Goal: Task Accomplishment & Management: Use online tool/utility

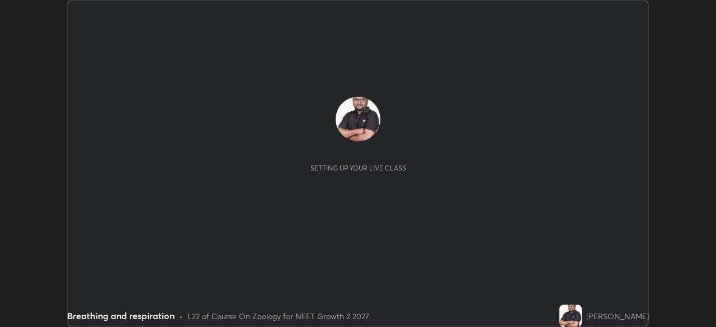
scroll to position [327, 715]
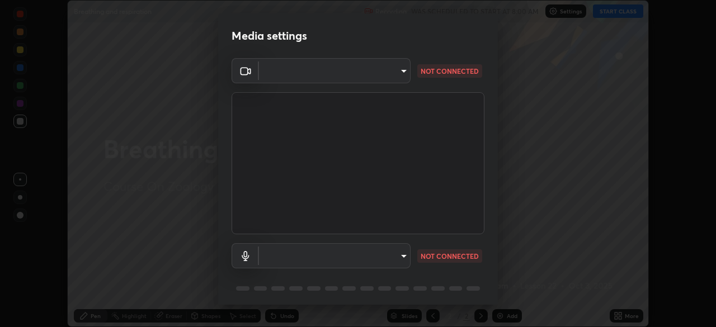
type input "f980875124209cf85bbf3f3452d6382f644449d4b80ed3042153ab235f4cb748"
type input "5fa097388a4fcdee07a10247f1d425762d8a7ac056759a89de49364f83e6b3d5"
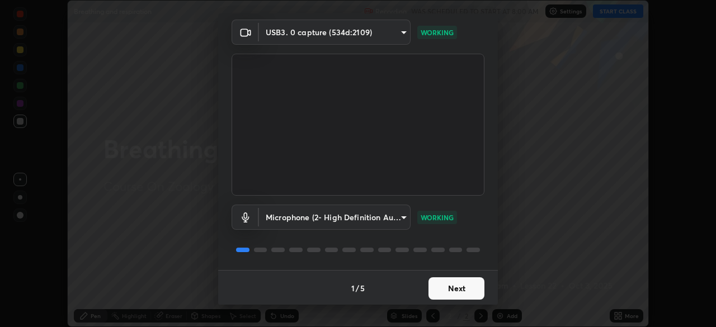
scroll to position [40, 0]
click at [441, 289] on button "Next" at bounding box center [456, 287] width 56 height 22
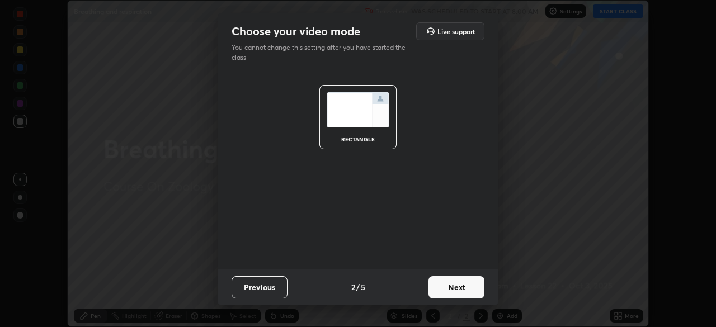
click at [452, 287] on button "Next" at bounding box center [456, 287] width 56 height 22
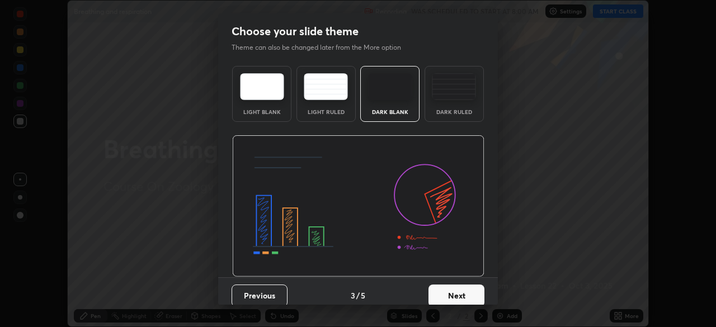
click at [438, 110] on div "Dark Ruled" at bounding box center [454, 112] width 45 height 6
click at [448, 295] on button "Next" at bounding box center [456, 296] width 56 height 22
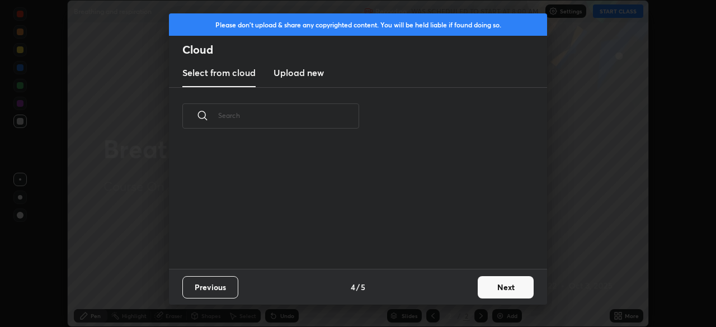
click at [480, 285] on button "Next" at bounding box center [506, 287] width 56 height 22
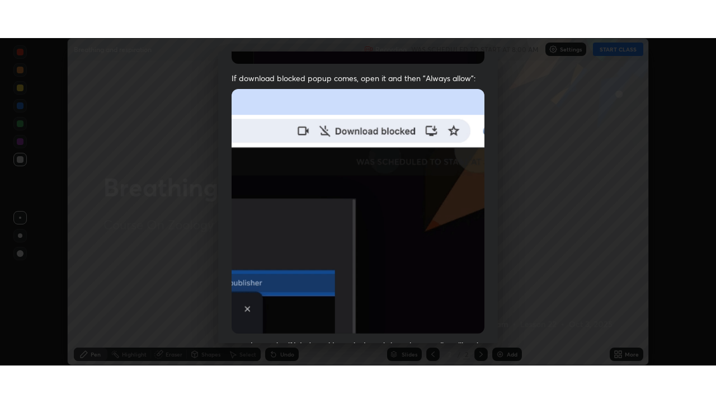
scroll to position [268, 0]
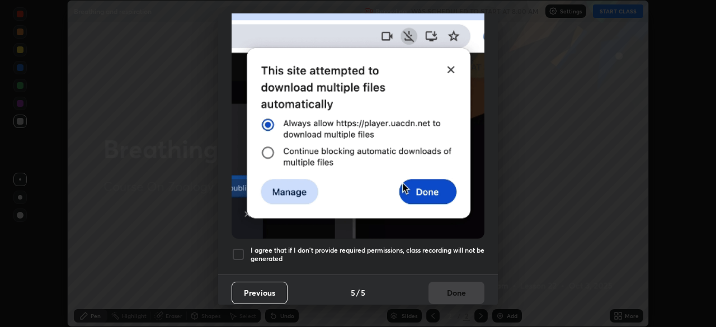
click at [338, 249] on h5 "I agree that if I don't provide required permissions, class recording will not …" at bounding box center [368, 254] width 234 height 17
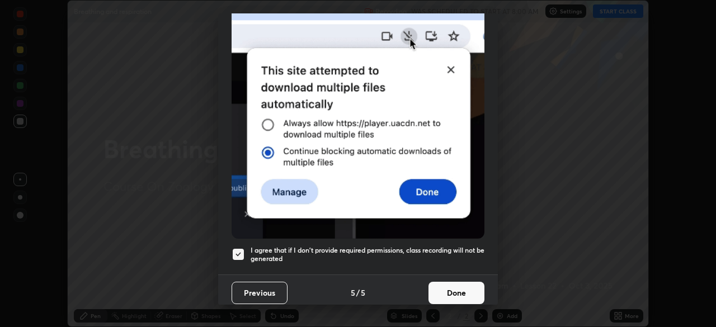
click at [445, 289] on button "Done" at bounding box center [456, 293] width 56 height 22
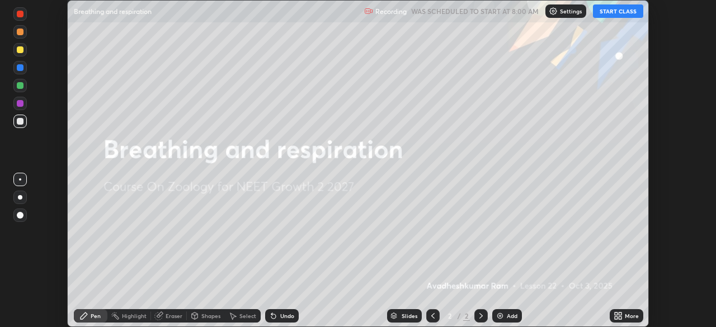
click at [617, 8] on button "START CLASS" at bounding box center [618, 10] width 50 height 13
click at [627, 318] on div "More" at bounding box center [632, 316] width 14 height 6
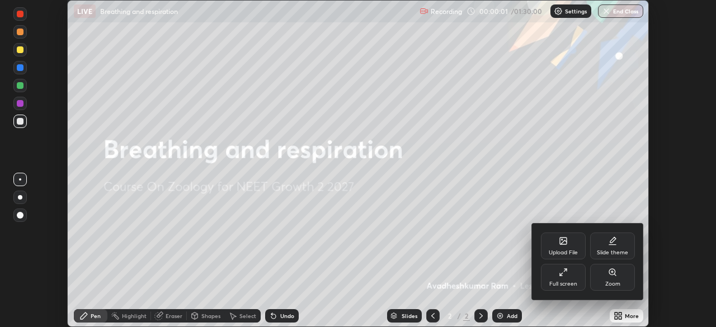
click at [568, 270] on div "Full screen" at bounding box center [563, 277] width 45 height 27
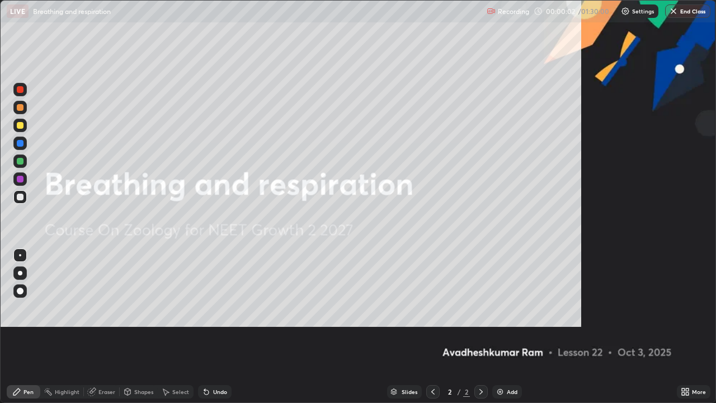
scroll to position [403, 716]
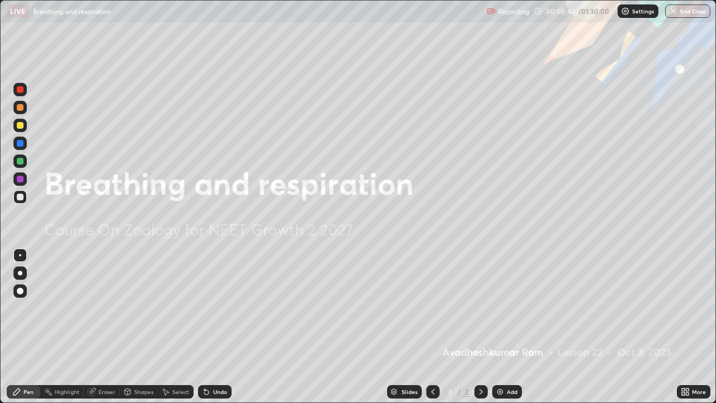
click at [500, 327] on img at bounding box center [499, 391] width 9 height 9
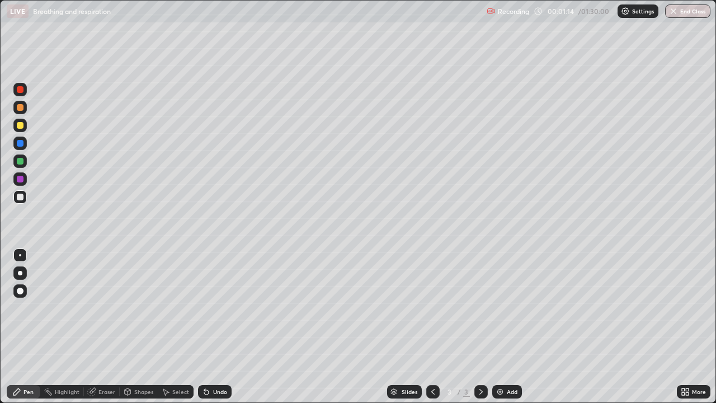
click at [142, 327] on div "Shapes" at bounding box center [143, 392] width 19 height 6
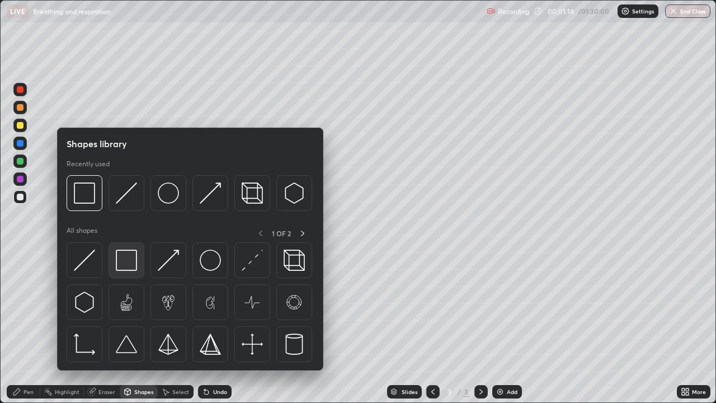
click at [125, 265] on img at bounding box center [126, 259] width 21 height 21
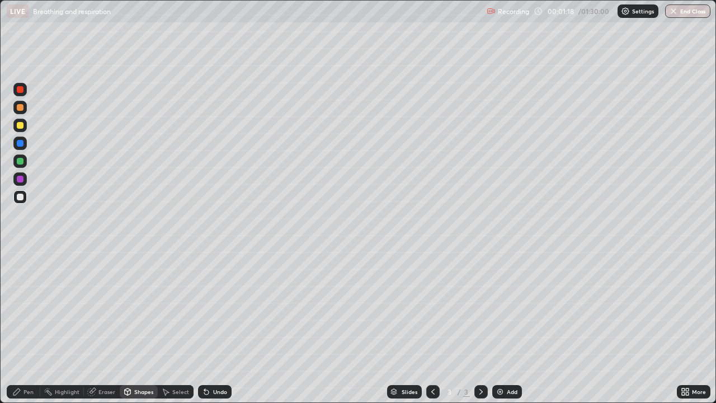
click at [22, 327] on div "Pen" at bounding box center [24, 391] width 34 height 13
click at [18, 92] on div at bounding box center [20, 89] width 7 height 7
click at [18, 291] on div at bounding box center [20, 290] width 7 height 7
click at [23, 196] on div at bounding box center [20, 196] width 7 height 7
click at [20, 106] on div at bounding box center [20, 107] width 7 height 7
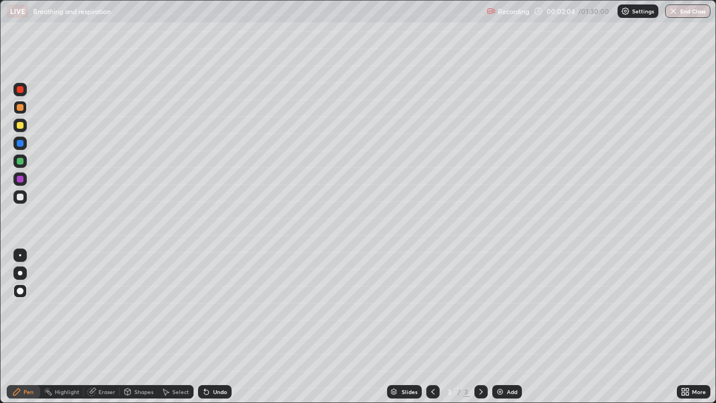
click at [21, 195] on div at bounding box center [20, 196] width 7 height 7
click at [215, 327] on div "Undo" at bounding box center [220, 392] width 14 height 6
click at [216, 327] on div "Undo" at bounding box center [220, 392] width 14 height 6
click at [20, 255] on div at bounding box center [20, 255] width 2 height 2
click at [214, 327] on div "Undo" at bounding box center [220, 392] width 14 height 6
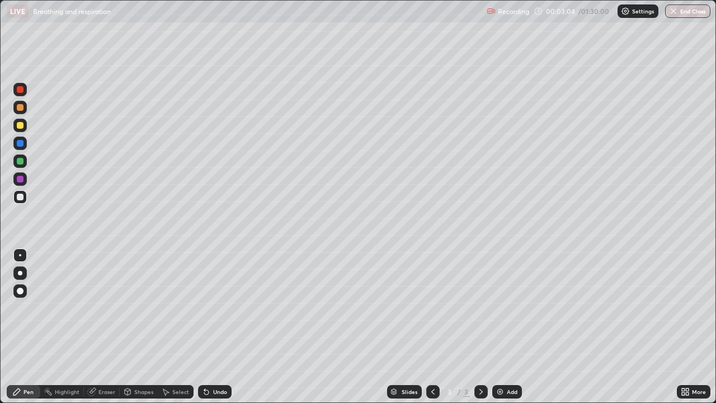
click at [213, 327] on div "Undo" at bounding box center [220, 392] width 14 height 6
click at [18, 124] on div at bounding box center [20, 125] width 7 height 7
click at [22, 296] on div at bounding box center [19, 290] width 13 height 13
click at [22, 196] on div at bounding box center [20, 196] width 7 height 7
click at [20, 255] on div at bounding box center [20, 255] width 2 height 2
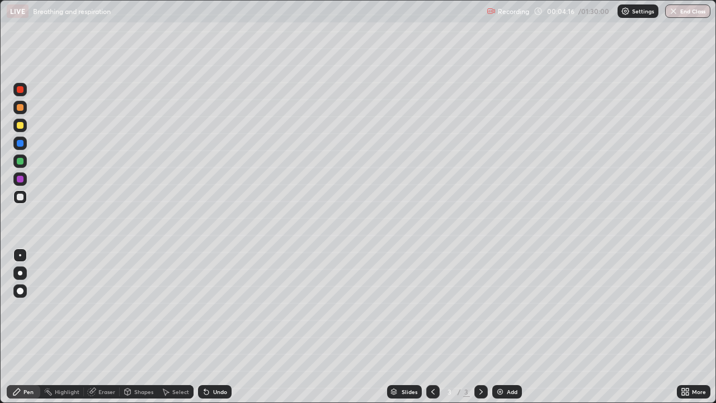
click at [22, 108] on div at bounding box center [20, 107] width 7 height 7
click at [19, 107] on div at bounding box center [20, 107] width 7 height 7
click at [20, 144] on div at bounding box center [20, 143] width 7 height 7
click at [18, 198] on div at bounding box center [20, 196] width 7 height 7
click at [131, 327] on icon at bounding box center [127, 391] width 9 height 9
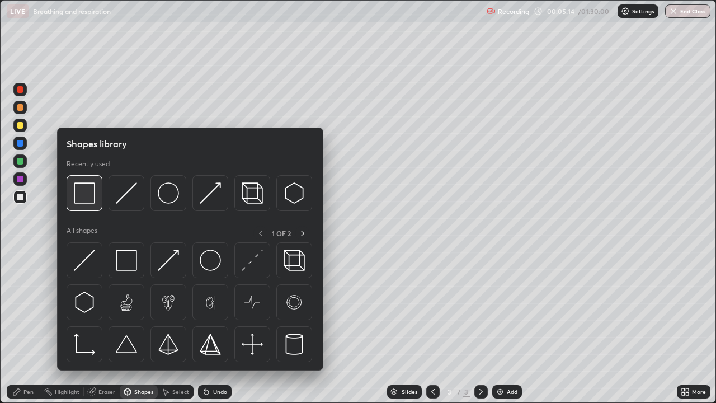
click at [85, 196] on img at bounding box center [84, 192] width 21 height 21
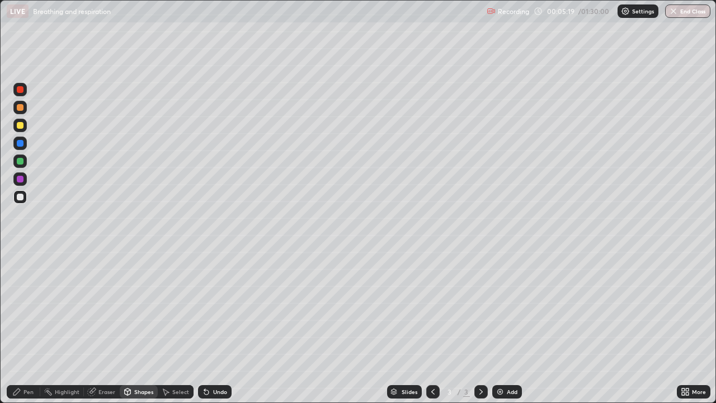
click at [216, 327] on div "Undo" at bounding box center [220, 392] width 14 height 6
click at [24, 327] on div "Pen" at bounding box center [28, 392] width 10 height 6
click at [25, 89] on div at bounding box center [19, 89] width 13 height 13
click at [19, 286] on div at bounding box center [19, 290] width 13 height 13
click at [20, 106] on div at bounding box center [20, 107] width 7 height 7
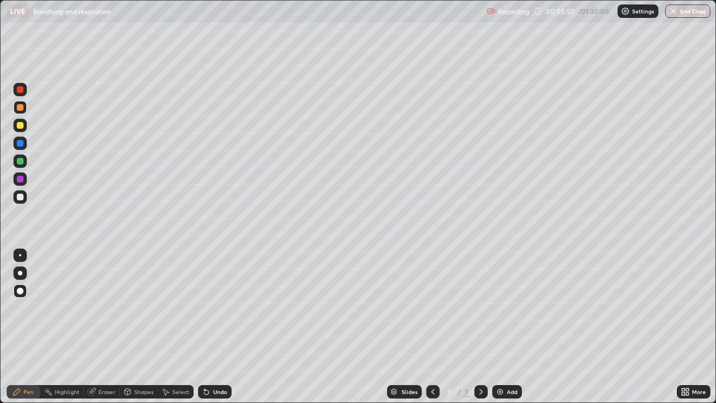
click at [26, 147] on div at bounding box center [19, 142] width 13 height 13
click at [22, 125] on div at bounding box center [20, 125] width 7 height 7
click at [21, 196] on div at bounding box center [20, 196] width 7 height 7
click at [20, 255] on div at bounding box center [20, 255] width 2 height 2
click at [21, 89] on div at bounding box center [20, 89] width 7 height 7
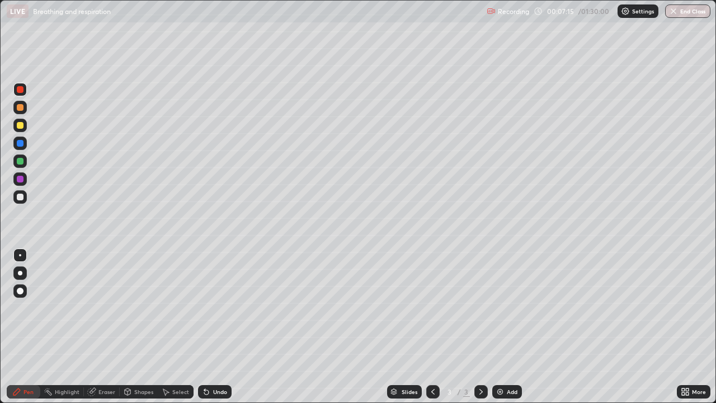
click at [21, 196] on div at bounding box center [20, 196] width 7 height 7
click at [220, 327] on div "Undo" at bounding box center [220, 392] width 14 height 6
click at [104, 327] on div "Eraser" at bounding box center [106, 392] width 17 height 6
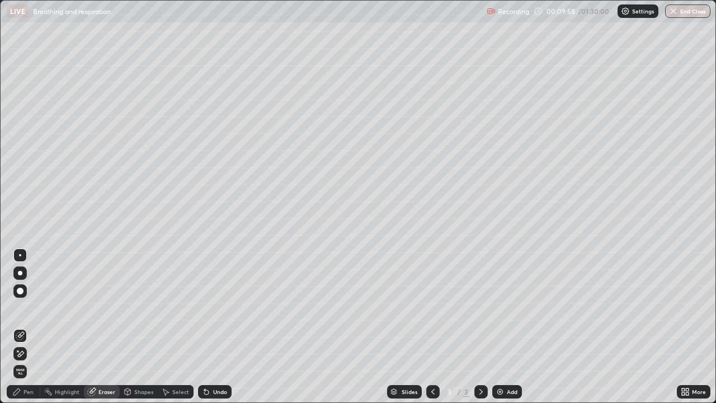
click at [24, 327] on div "Pen" at bounding box center [28, 392] width 10 height 6
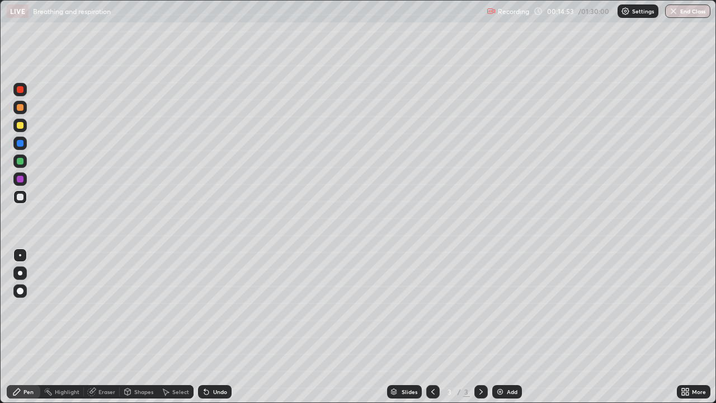
click at [100, 327] on div "Eraser" at bounding box center [106, 392] width 17 height 6
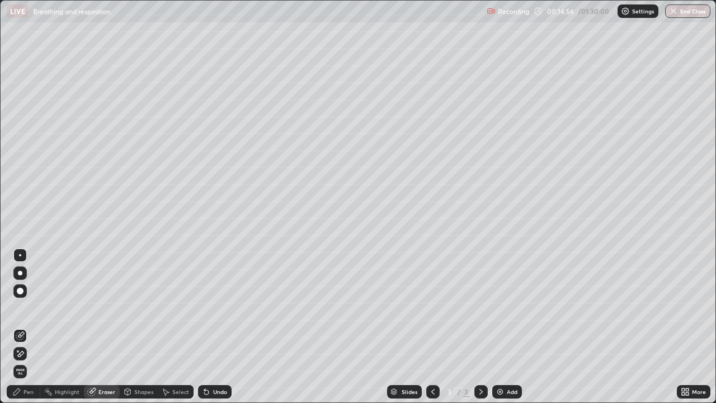
click at [26, 327] on div "Pen" at bounding box center [24, 391] width 34 height 13
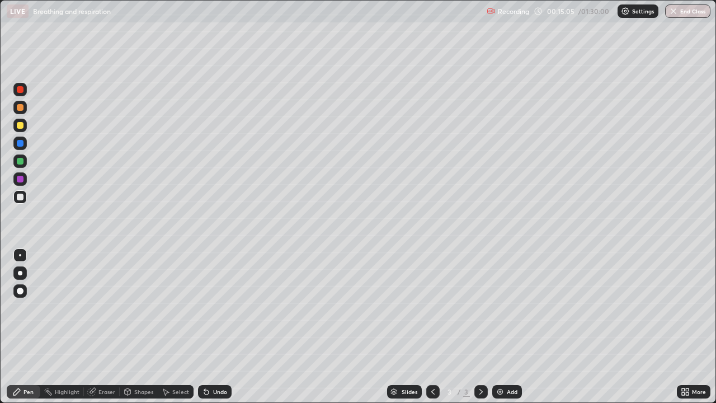
click at [502, 327] on img at bounding box center [499, 391] width 9 height 9
click at [20, 198] on div at bounding box center [20, 196] width 7 height 7
click at [214, 327] on div "Undo" at bounding box center [220, 392] width 14 height 6
click at [97, 327] on div "Eraser" at bounding box center [102, 391] width 36 height 13
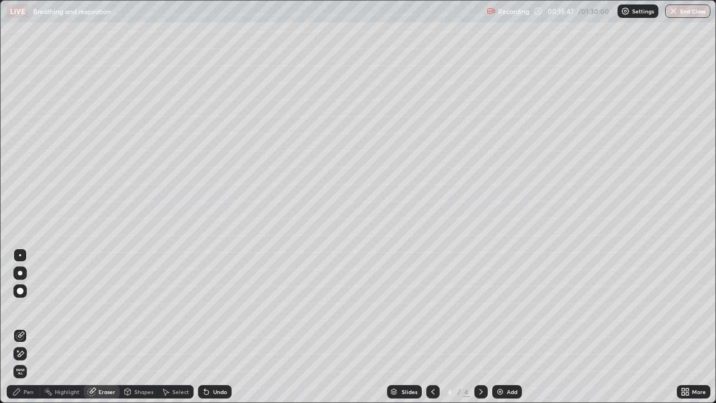
click at [27, 327] on div "Pen" at bounding box center [28, 392] width 10 height 6
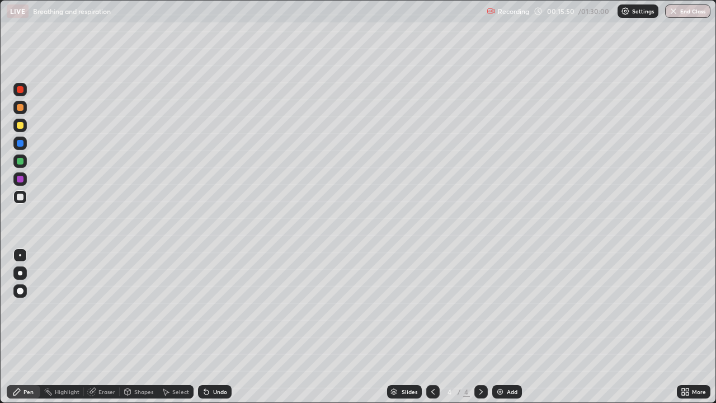
click at [20, 159] on div at bounding box center [20, 161] width 7 height 7
click at [213, 327] on div "Undo" at bounding box center [220, 392] width 14 height 6
click at [209, 327] on div "Undo" at bounding box center [215, 391] width 34 height 13
click at [213, 327] on div "Undo" at bounding box center [220, 392] width 14 height 6
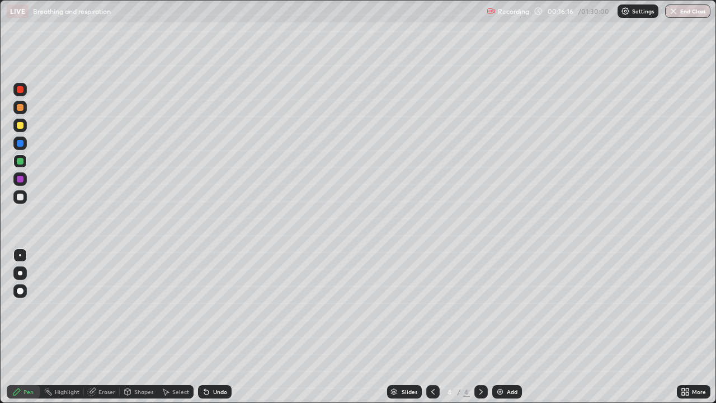
click at [214, 327] on div "Undo" at bounding box center [220, 392] width 14 height 6
click at [107, 327] on div "Eraser" at bounding box center [106, 392] width 17 height 6
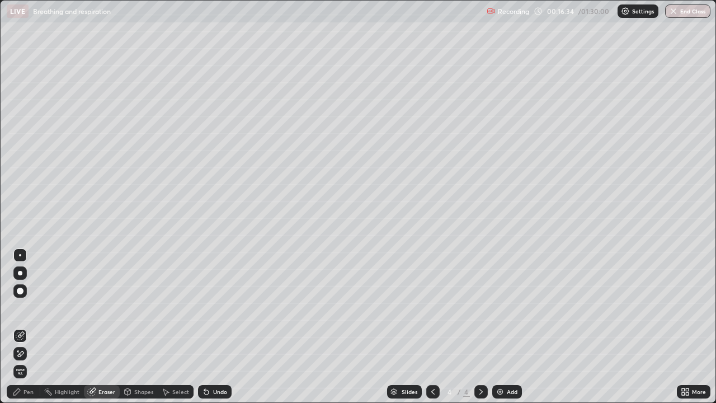
click at [22, 327] on div "Pen" at bounding box center [24, 391] width 34 height 13
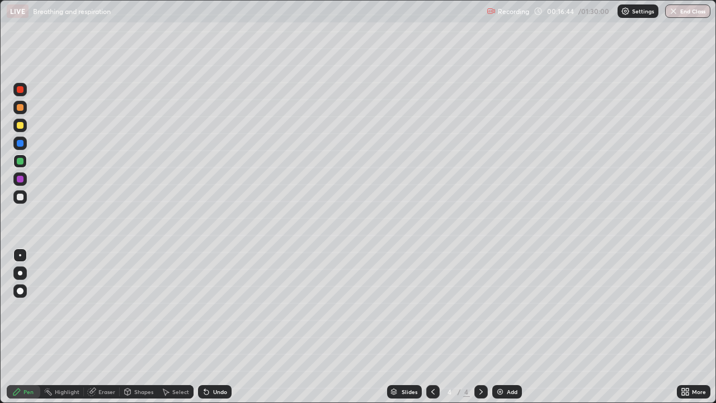
click at [215, 327] on div "Undo" at bounding box center [215, 391] width 34 height 13
click at [209, 327] on icon at bounding box center [206, 391] width 9 height 9
click at [217, 327] on div "Undo" at bounding box center [220, 392] width 14 height 6
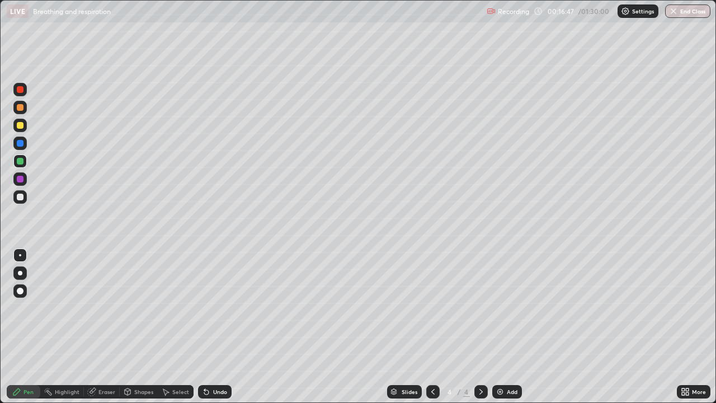
click at [216, 327] on div "Undo" at bounding box center [220, 392] width 14 height 6
click at [218, 327] on div "Undo" at bounding box center [215, 391] width 34 height 13
click at [19, 196] on div at bounding box center [20, 196] width 7 height 7
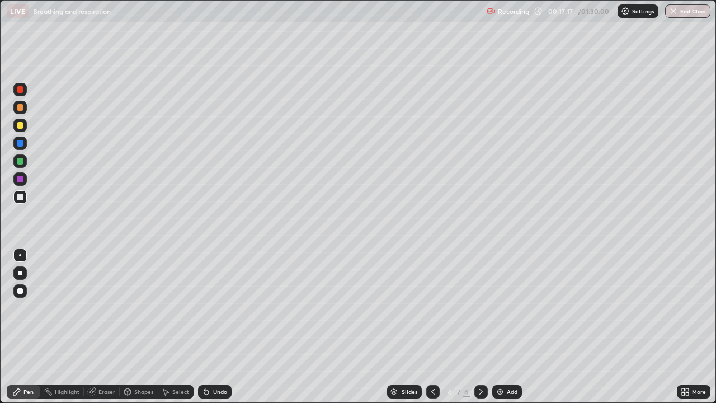
click at [213, 327] on div "Undo" at bounding box center [220, 392] width 14 height 6
click at [218, 327] on div "Undo" at bounding box center [220, 392] width 14 height 6
click at [29, 175] on div at bounding box center [20, 179] width 18 height 18
click at [210, 327] on div "Undo" at bounding box center [215, 391] width 34 height 13
click at [20, 198] on div at bounding box center [20, 196] width 7 height 7
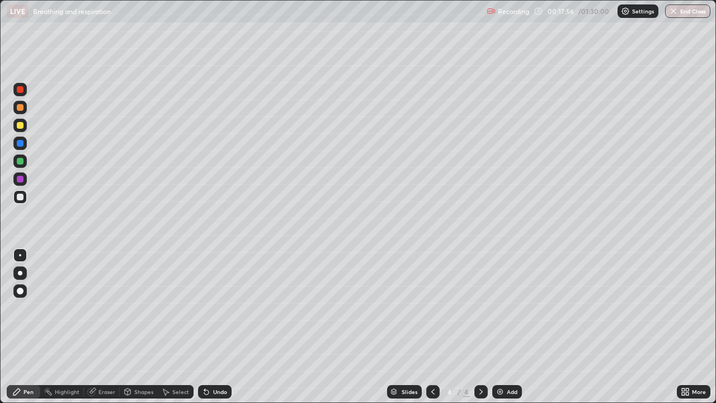
click at [16, 196] on div at bounding box center [19, 196] width 13 height 13
click at [15, 196] on div at bounding box center [19, 196] width 13 height 13
click at [18, 160] on div at bounding box center [20, 161] width 7 height 7
click at [22, 126] on div at bounding box center [20, 125] width 7 height 7
click at [216, 327] on div "Undo" at bounding box center [220, 392] width 14 height 6
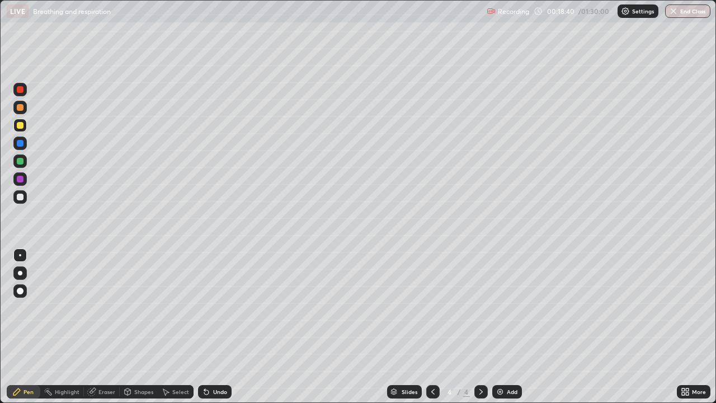
click at [20, 290] on div at bounding box center [20, 290] width 7 height 7
click at [20, 142] on div at bounding box center [20, 143] width 7 height 7
click at [21, 142] on div at bounding box center [20, 143] width 7 height 7
click at [19, 195] on div at bounding box center [20, 196] width 7 height 7
click at [21, 251] on div at bounding box center [19, 254] width 13 height 13
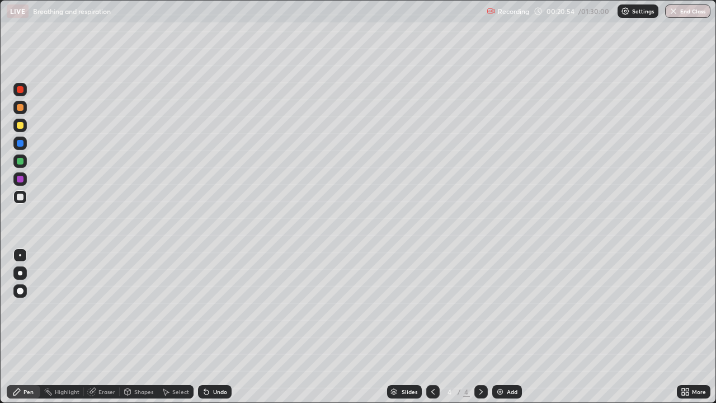
click at [214, 327] on div "Undo" at bounding box center [220, 392] width 14 height 6
click at [217, 327] on div "Undo" at bounding box center [220, 392] width 14 height 6
click at [205, 327] on icon at bounding box center [206, 392] width 4 height 4
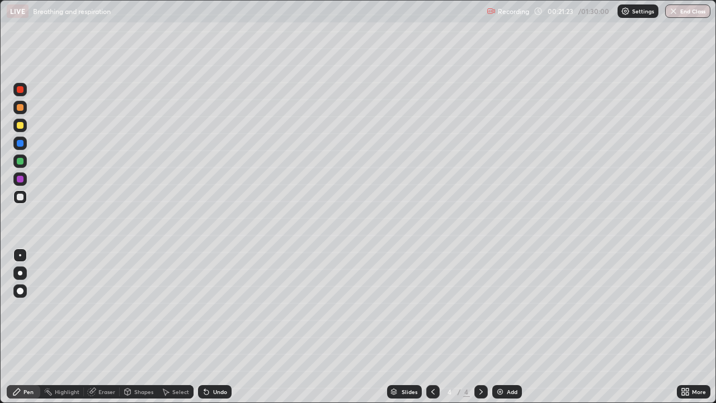
click at [205, 327] on icon at bounding box center [206, 392] width 4 height 4
click at [19, 107] on div at bounding box center [20, 107] width 7 height 7
click at [20, 197] on div at bounding box center [20, 196] width 7 height 7
click at [136, 327] on div "Shapes" at bounding box center [143, 392] width 19 height 6
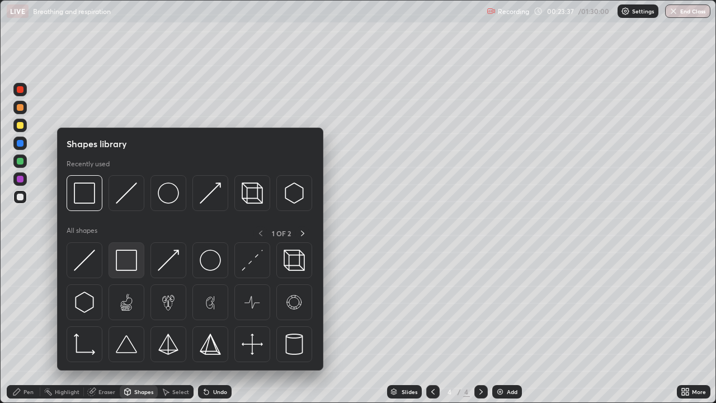
click at [125, 261] on img at bounding box center [126, 259] width 21 height 21
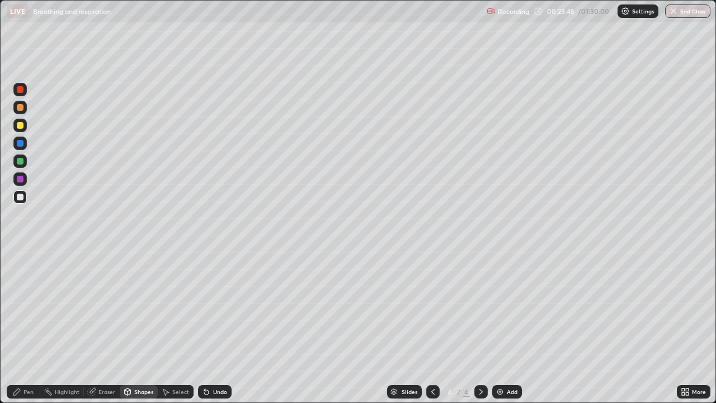
click at [20, 197] on div at bounding box center [20, 196] width 7 height 7
click at [213, 327] on div "Undo" at bounding box center [215, 391] width 34 height 13
click at [210, 327] on div "Undo" at bounding box center [215, 391] width 34 height 13
click at [26, 327] on div "Pen" at bounding box center [28, 392] width 10 height 6
click at [133, 327] on div "Shapes" at bounding box center [139, 391] width 38 height 13
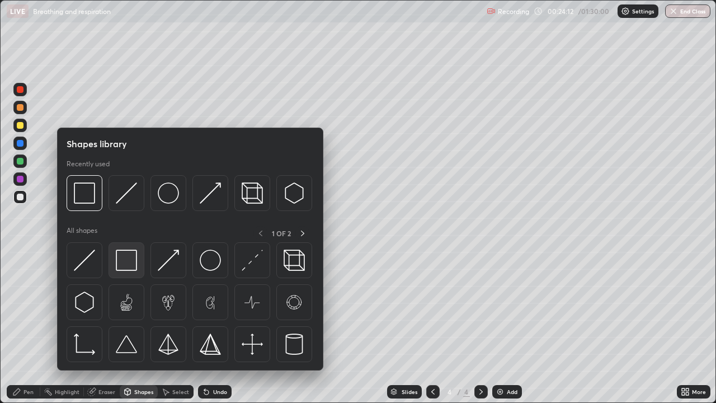
click at [126, 256] on img at bounding box center [126, 259] width 21 height 21
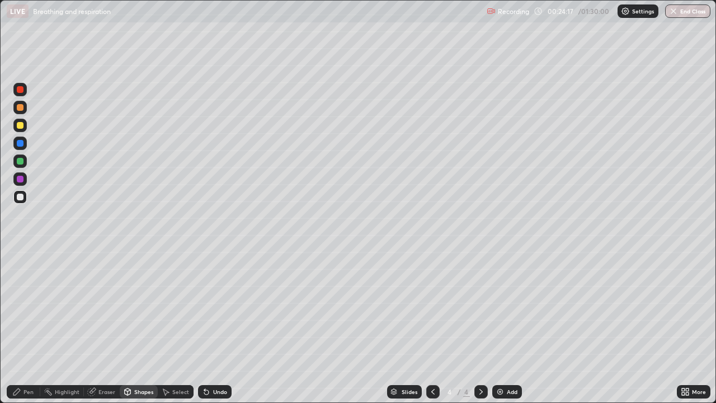
click at [19, 327] on icon at bounding box center [16, 391] width 7 height 7
click at [211, 327] on div "Undo" at bounding box center [215, 391] width 34 height 13
click at [214, 327] on div "Undo" at bounding box center [220, 392] width 14 height 6
click at [138, 327] on div "Shapes" at bounding box center [143, 392] width 19 height 6
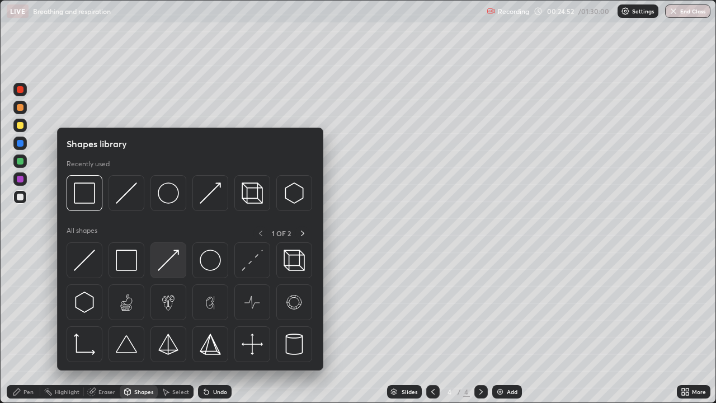
click at [168, 259] on img at bounding box center [168, 259] width 21 height 21
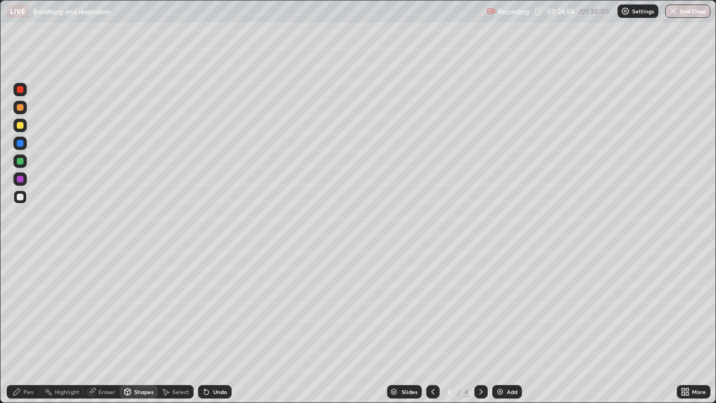
click at [17, 327] on icon at bounding box center [16, 391] width 9 height 9
click at [17, 197] on div at bounding box center [20, 196] width 7 height 7
click at [21, 161] on div at bounding box center [20, 161] width 7 height 7
click at [217, 327] on div "Undo" at bounding box center [220, 392] width 14 height 6
click at [213, 327] on div "Undo" at bounding box center [220, 392] width 14 height 6
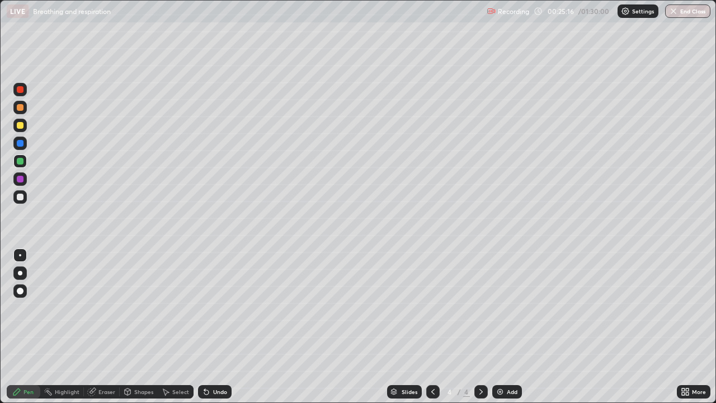
click at [17, 122] on div at bounding box center [20, 125] width 7 height 7
click at [94, 327] on icon at bounding box center [91, 391] width 9 height 9
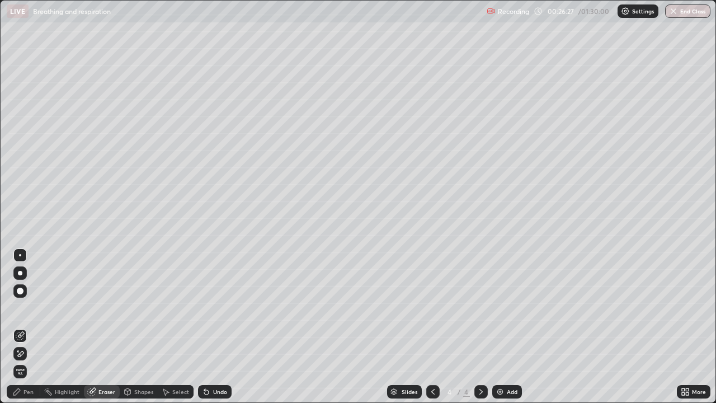
click at [22, 327] on div "Pen" at bounding box center [24, 391] width 34 height 13
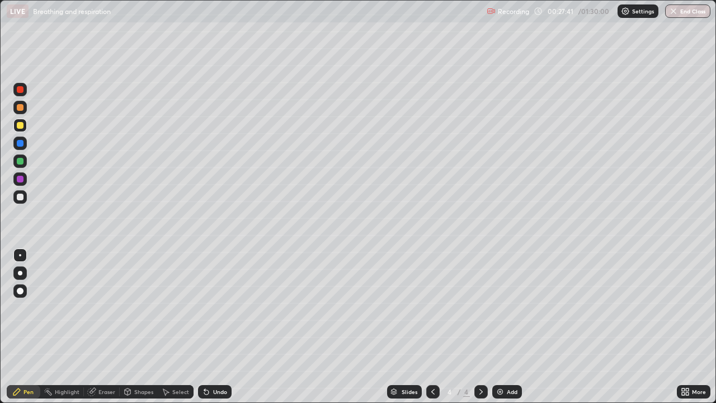
click at [22, 91] on div at bounding box center [20, 89] width 7 height 7
click at [211, 327] on div "Undo" at bounding box center [215, 391] width 34 height 13
click at [20, 162] on div at bounding box center [20, 161] width 7 height 7
click at [21, 195] on div at bounding box center [20, 196] width 7 height 7
click at [102, 327] on div "Eraser" at bounding box center [106, 392] width 17 height 6
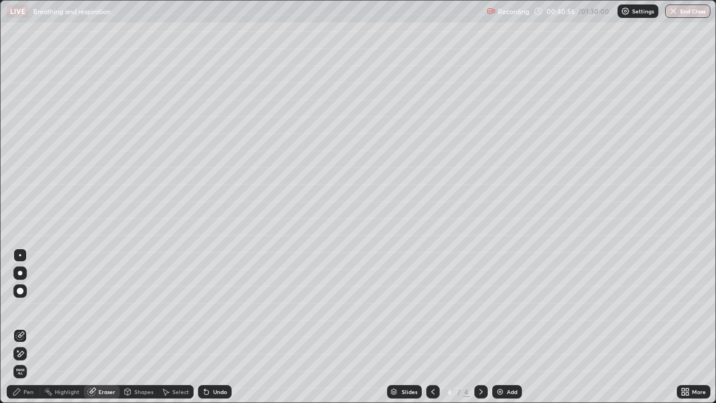
click at [29, 327] on div "Pen" at bounding box center [28, 392] width 10 height 6
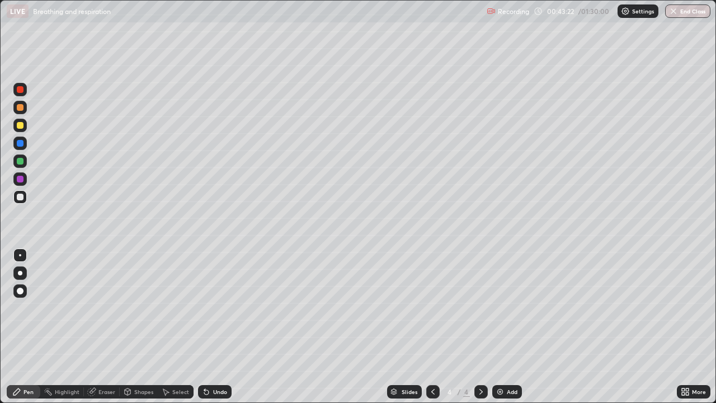
click at [499, 327] on img at bounding box center [499, 391] width 9 height 9
click at [20, 199] on div at bounding box center [20, 196] width 7 height 7
click at [223, 327] on div "Undo" at bounding box center [220, 392] width 14 height 6
click at [93, 327] on icon at bounding box center [92, 391] width 6 height 6
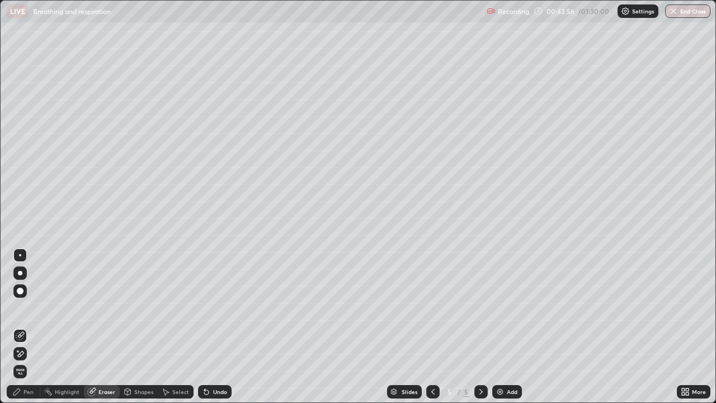
click at [22, 327] on div "Pen" at bounding box center [24, 391] width 34 height 13
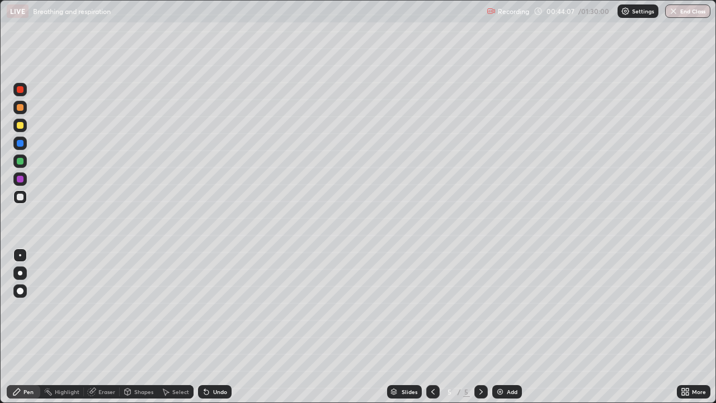
click at [20, 255] on div at bounding box center [20, 255] width 2 height 2
click at [18, 124] on div at bounding box center [20, 125] width 7 height 7
click at [19, 197] on div at bounding box center [20, 196] width 7 height 7
click at [20, 160] on div at bounding box center [20, 161] width 7 height 7
click at [215, 327] on div "Undo" at bounding box center [215, 391] width 34 height 13
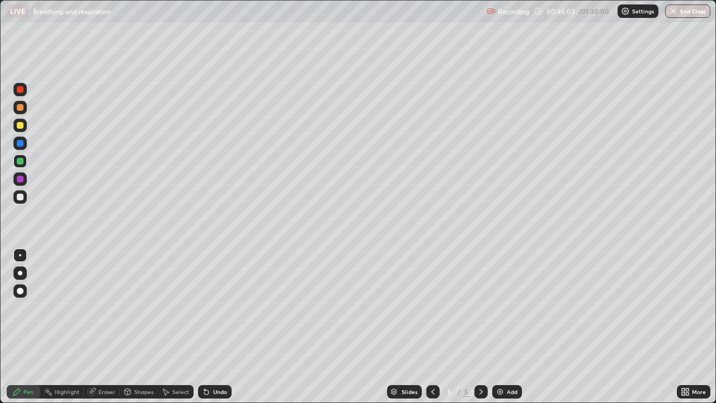
click at [212, 327] on div "Undo" at bounding box center [215, 391] width 34 height 13
click at [21, 293] on div at bounding box center [20, 290] width 7 height 7
click at [21, 160] on div at bounding box center [20, 161] width 7 height 7
click at [19, 199] on div at bounding box center [20, 196] width 7 height 7
click at [21, 126] on div at bounding box center [20, 125] width 7 height 7
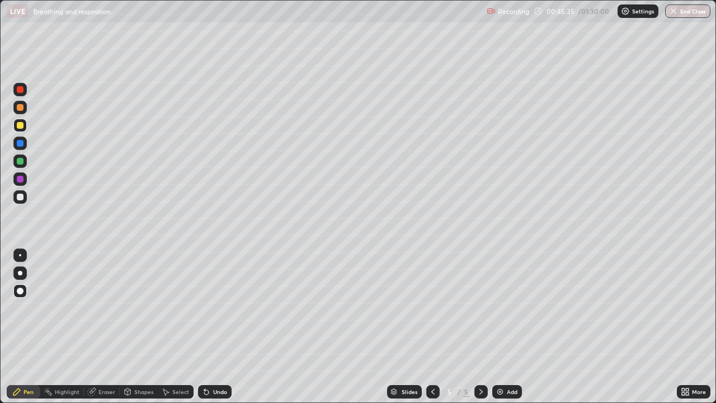
click at [20, 255] on div at bounding box center [20, 255] width 2 height 2
click at [102, 327] on div "Eraser" at bounding box center [106, 392] width 17 height 6
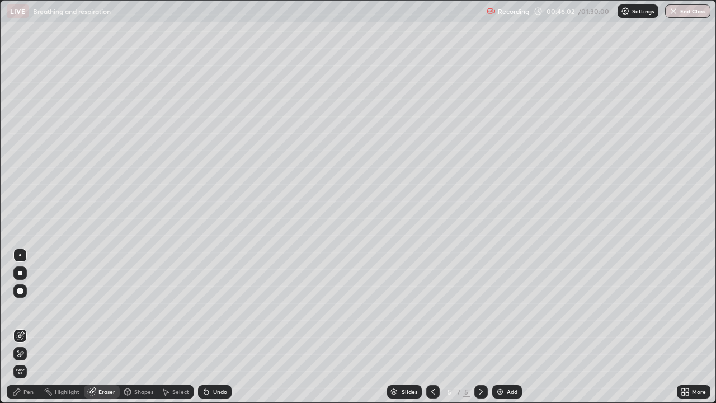
click at [22, 327] on div "Pen" at bounding box center [24, 391] width 34 height 13
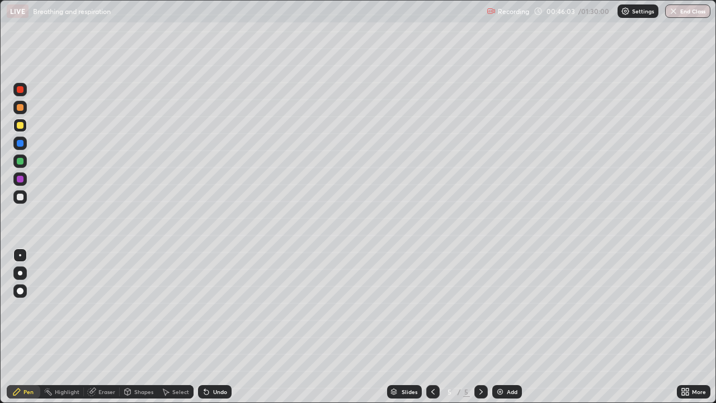
click at [19, 254] on div at bounding box center [20, 255] width 2 height 2
click at [21, 199] on div at bounding box center [20, 196] width 7 height 7
click at [17, 289] on div at bounding box center [20, 290] width 7 height 7
click at [211, 327] on div "Undo" at bounding box center [215, 391] width 34 height 13
click at [20, 254] on div at bounding box center [20, 255] width 2 height 2
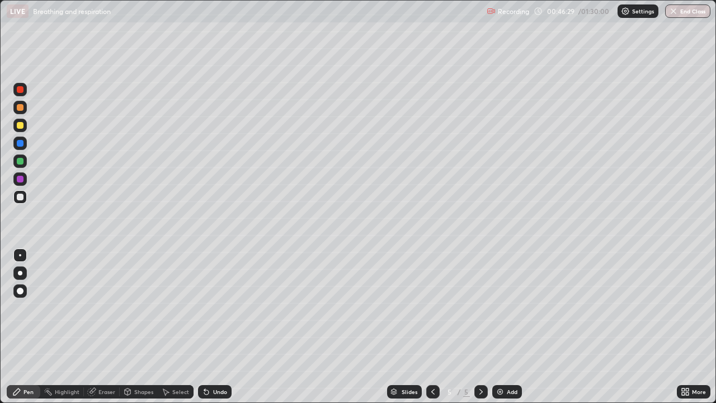
click at [21, 89] on div at bounding box center [20, 89] width 7 height 7
click at [216, 327] on div "Undo" at bounding box center [220, 392] width 14 height 6
click at [17, 195] on div at bounding box center [20, 196] width 7 height 7
click at [18, 89] on div at bounding box center [20, 89] width 7 height 7
click at [22, 195] on div at bounding box center [20, 196] width 7 height 7
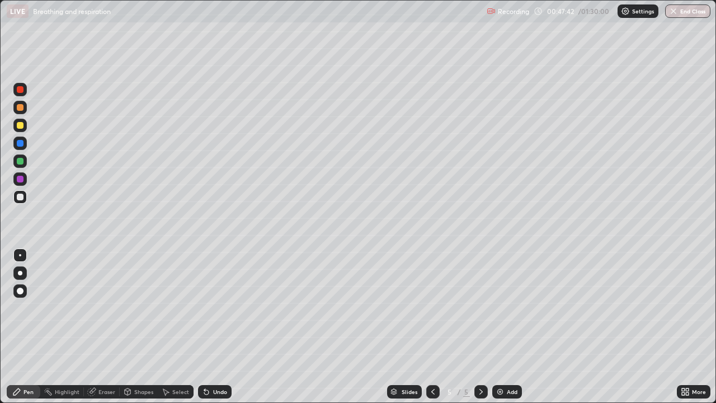
click at [139, 327] on div "Shapes" at bounding box center [139, 391] width 38 height 13
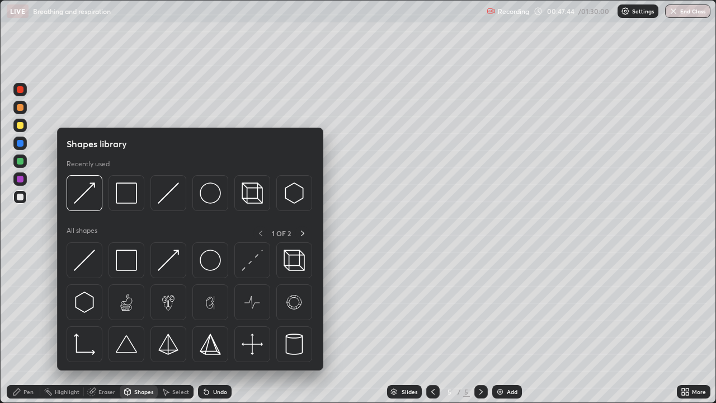
click at [24, 327] on div "Pen" at bounding box center [28, 392] width 10 height 6
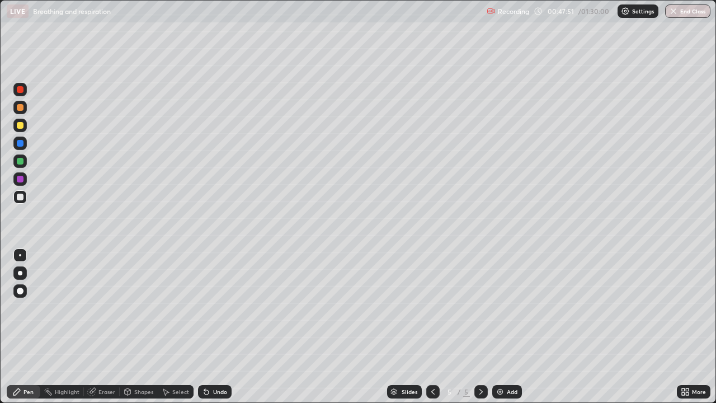
click at [135, 327] on div "Shapes" at bounding box center [143, 392] width 19 height 6
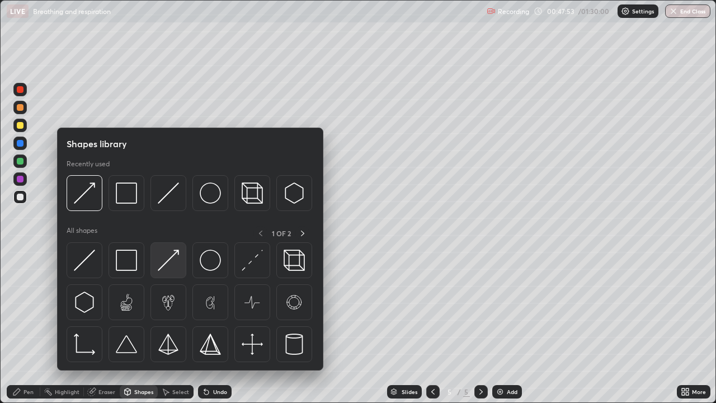
click at [169, 259] on img at bounding box center [168, 259] width 21 height 21
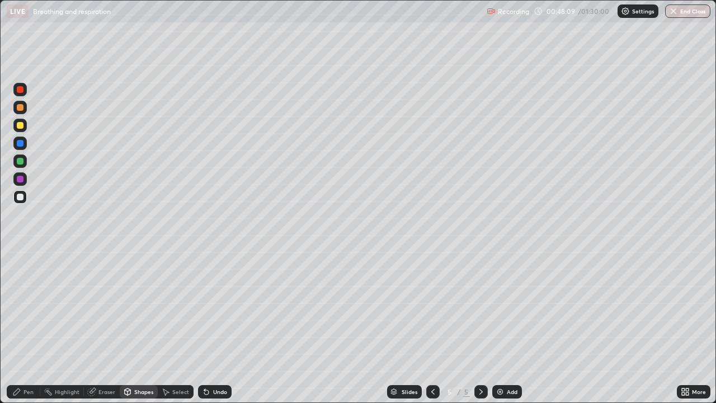
click at [21, 327] on div "Pen" at bounding box center [24, 391] width 34 height 13
click at [22, 126] on div at bounding box center [20, 125] width 7 height 7
click at [218, 327] on div "Undo" at bounding box center [215, 391] width 34 height 13
click at [216, 327] on div "Undo" at bounding box center [220, 392] width 14 height 6
click at [22, 108] on div at bounding box center [20, 107] width 7 height 7
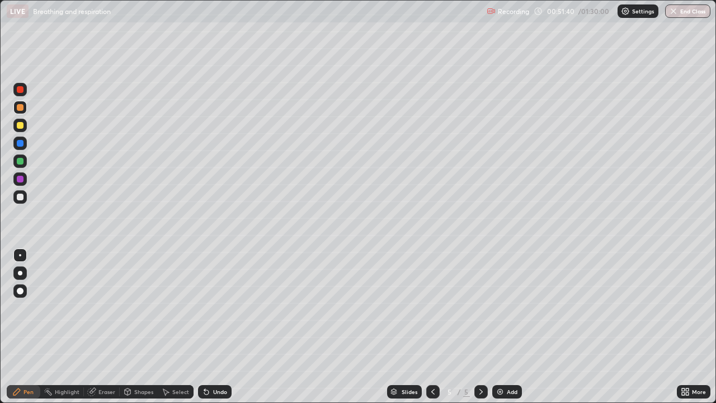
click at [17, 110] on div at bounding box center [20, 107] width 7 height 7
click at [20, 194] on div at bounding box center [20, 196] width 7 height 7
click at [220, 327] on div "Undo" at bounding box center [220, 392] width 14 height 6
click at [19, 104] on div at bounding box center [20, 107] width 7 height 7
click at [18, 197] on div at bounding box center [20, 196] width 7 height 7
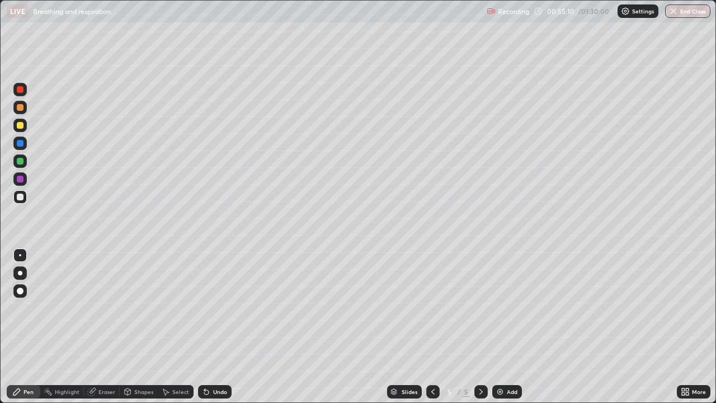
click at [20, 105] on div at bounding box center [20, 107] width 7 height 7
click at [209, 327] on icon at bounding box center [206, 391] width 9 height 9
click at [213, 327] on div "Undo" at bounding box center [220, 392] width 14 height 6
click at [221, 327] on div "Undo" at bounding box center [220, 392] width 14 height 6
click at [213, 327] on div "Undo" at bounding box center [220, 392] width 14 height 6
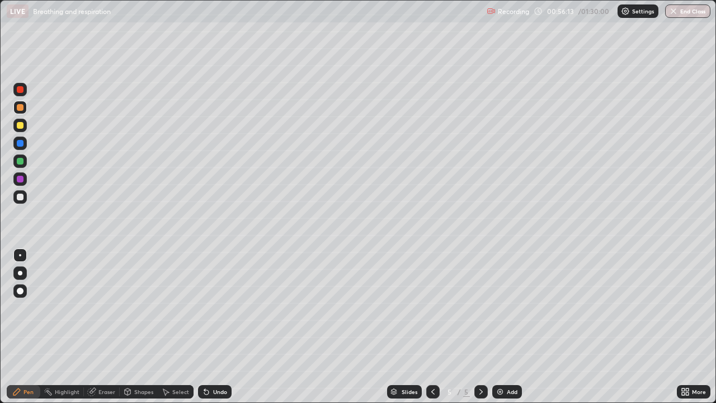
click at [18, 199] on div at bounding box center [20, 196] width 7 height 7
click at [18, 249] on div at bounding box center [19, 254] width 13 height 13
click at [19, 108] on div at bounding box center [20, 107] width 7 height 7
click at [22, 125] on div at bounding box center [20, 125] width 7 height 7
click at [20, 160] on div at bounding box center [20, 161] width 7 height 7
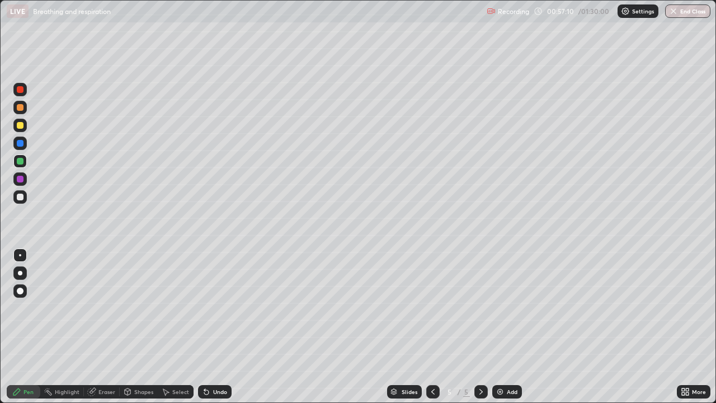
click at [20, 124] on div at bounding box center [20, 125] width 7 height 7
click at [215, 327] on div "Undo" at bounding box center [220, 392] width 14 height 6
click at [217, 327] on div "Undo" at bounding box center [220, 392] width 14 height 6
click at [21, 143] on div at bounding box center [20, 143] width 7 height 7
click at [18, 180] on div at bounding box center [20, 179] width 7 height 7
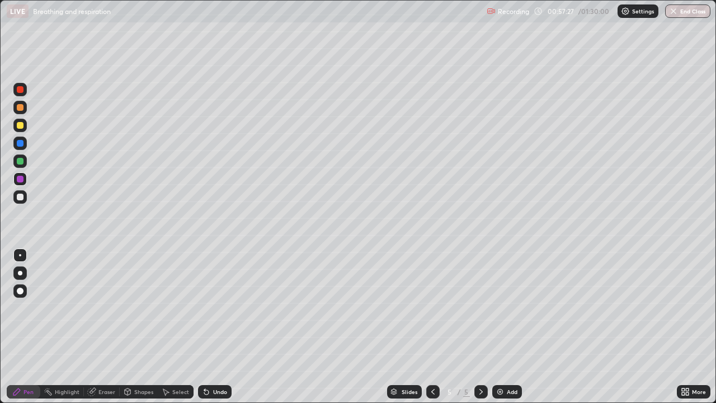
click at [21, 198] on div at bounding box center [20, 196] width 7 height 7
click at [21, 143] on div at bounding box center [20, 143] width 7 height 7
click at [18, 178] on div at bounding box center [20, 179] width 7 height 7
click at [211, 327] on div "Undo" at bounding box center [215, 391] width 34 height 13
click at [217, 327] on div "Undo" at bounding box center [215, 391] width 34 height 13
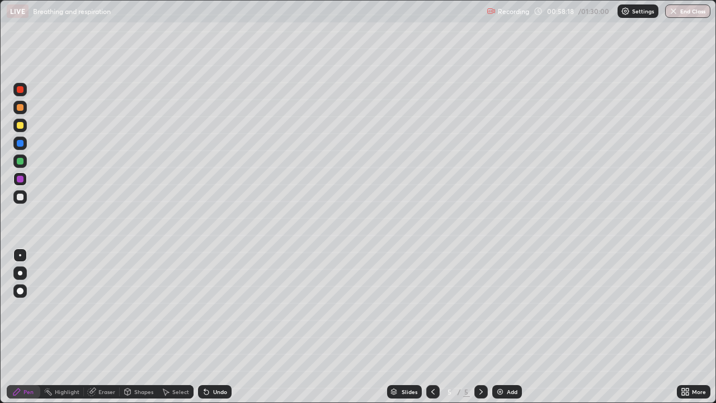
click at [18, 163] on div at bounding box center [20, 161] width 7 height 7
click at [20, 144] on div at bounding box center [20, 143] width 7 height 7
click at [17, 178] on div at bounding box center [20, 179] width 7 height 7
click at [20, 196] on div at bounding box center [20, 196] width 7 height 7
click at [21, 128] on div at bounding box center [20, 125] width 7 height 7
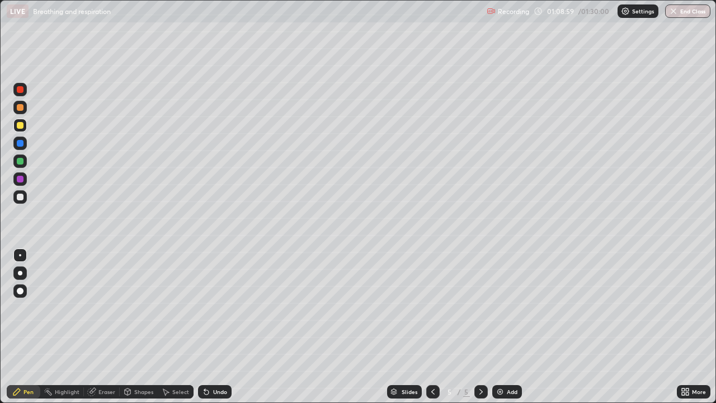
click at [16, 202] on div at bounding box center [19, 196] width 13 height 13
click at [432, 327] on icon at bounding box center [432, 391] width 9 height 9
click at [20, 91] on div at bounding box center [20, 89] width 7 height 7
click at [22, 291] on div at bounding box center [20, 290] width 7 height 7
click at [21, 196] on div at bounding box center [20, 196] width 7 height 7
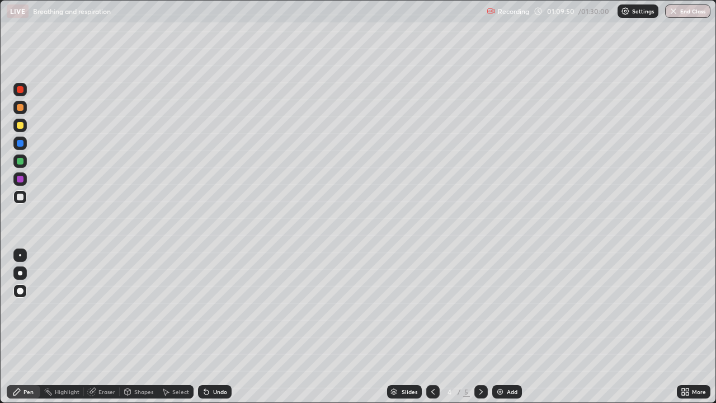
click at [20, 255] on div at bounding box center [20, 255] width 2 height 2
click at [218, 327] on div "Undo" at bounding box center [215, 391] width 34 height 13
click at [215, 327] on div "Undo" at bounding box center [220, 392] width 14 height 6
click at [431, 327] on icon at bounding box center [432, 391] width 9 height 9
click at [480, 327] on icon at bounding box center [480, 391] width 9 height 9
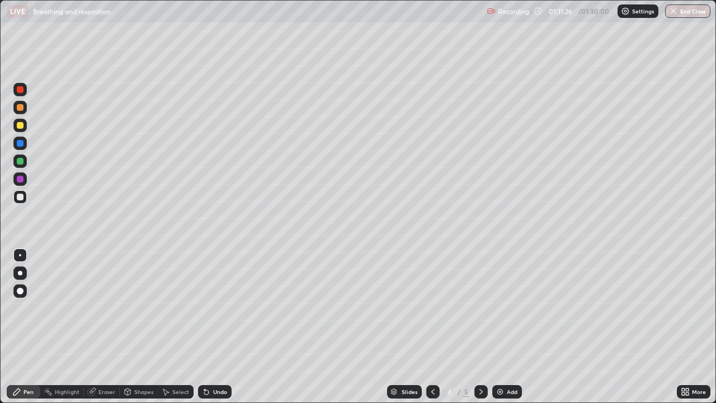
click at [433, 327] on icon at bounding box center [432, 391] width 9 height 9
click at [216, 327] on div "Undo" at bounding box center [220, 392] width 14 height 6
click at [219, 327] on div "Undo" at bounding box center [220, 392] width 14 height 6
click at [478, 327] on icon at bounding box center [480, 391] width 9 height 9
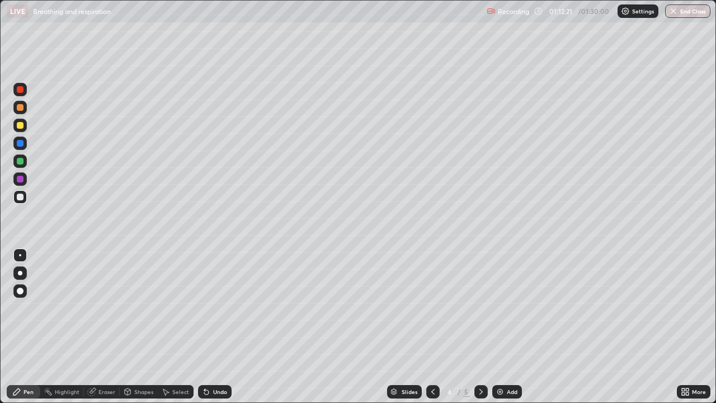
click at [482, 327] on div at bounding box center [480, 391] width 13 height 13
click at [431, 327] on icon at bounding box center [432, 391] width 9 height 9
click at [480, 327] on icon at bounding box center [480, 391] width 9 height 9
click at [432, 327] on icon at bounding box center [432, 391] width 9 height 9
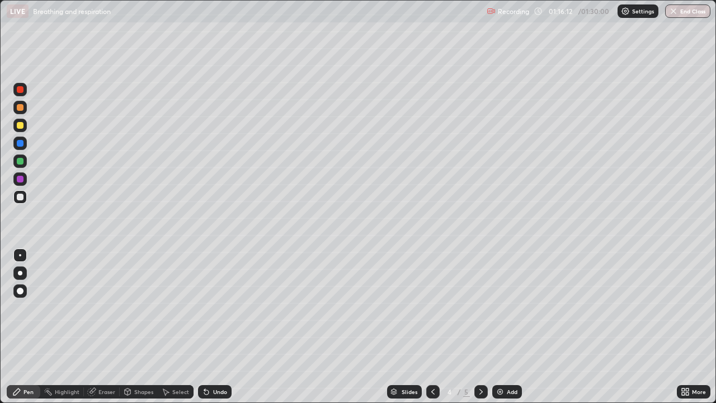
click at [432, 327] on icon at bounding box center [432, 391] width 9 height 9
click at [478, 327] on icon at bounding box center [480, 391] width 9 height 9
click at [481, 327] on icon at bounding box center [480, 392] width 3 height 6
click at [684, 12] on button "End Class" at bounding box center [687, 10] width 45 height 13
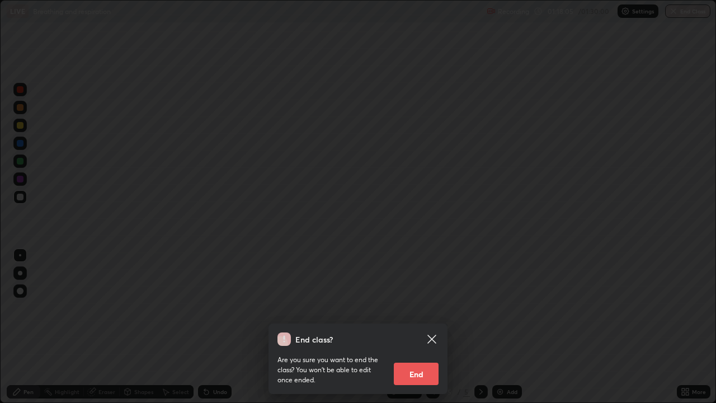
click at [417, 327] on button "End" at bounding box center [416, 373] width 45 height 22
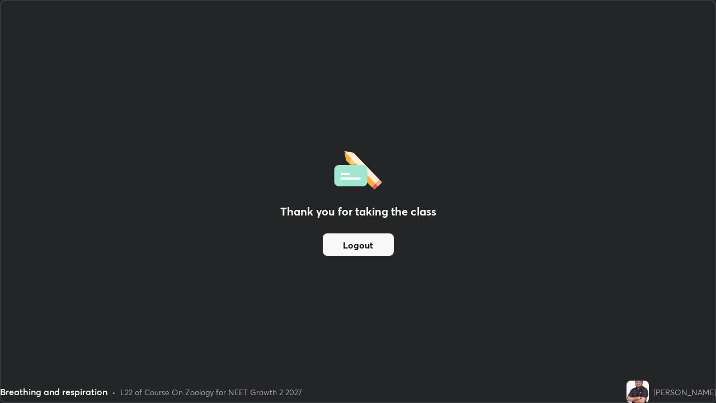
click at [351, 245] on button "Logout" at bounding box center [358, 244] width 71 height 22
